Goal: Check status

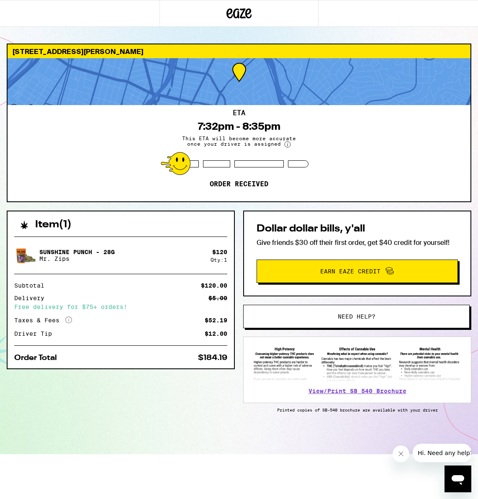
click at [210, 433] on div "Item ( 1 ) Sunshine Punch - 28g Mr. Zips $ 120 Qty: 1 Subtotal $120.00 Delivery…" at bounding box center [239, 333] width 465 height 244
click at [238, 209] on div "[STREET_ADDRESS][PERSON_NAME] ETA 7:32pm - 8:35pm This ETA will become more acc…" at bounding box center [239, 249] width 478 height 411
click at [86, 106] on div "ETA 7:32pm - 8:35pm This ETA will become more accurate once your driver is assi…" at bounding box center [239, 153] width 463 height 96
click at [87, 155] on div "ETA 7:32pm - 8:35pm This ETA will become more accurate once your driver is assi…" at bounding box center [239, 153] width 463 height 96
click at [212, 416] on div "Item ( 1 ) Sunshine Punch - 28g Mr. Zips $ 120 Qty: 1 Subtotal $120.00 Delivery…" at bounding box center [239, 333] width 465 height 244
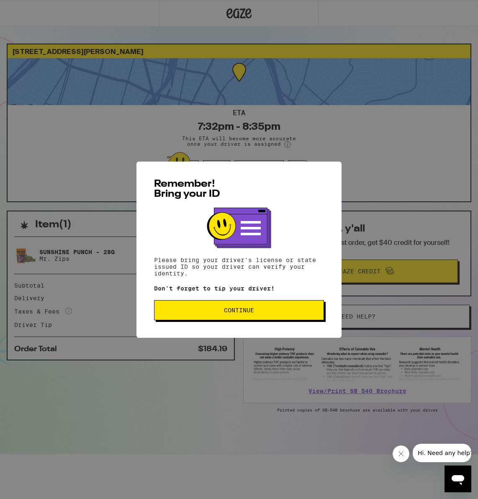
click at [226, 313] on span "Continue" at bounding box center [239, 311] width 30 height 6
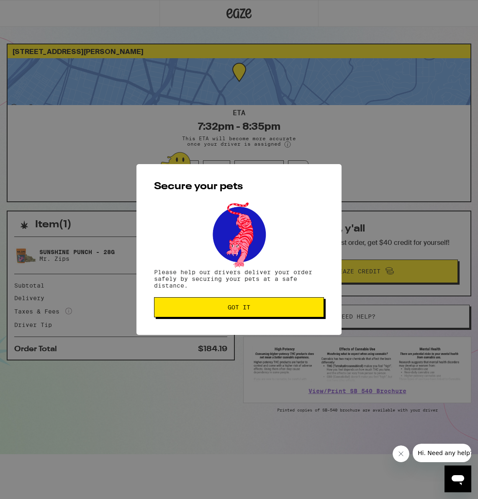
click at [235, 313] on button "Got it" at bounding box center [239, 307] width 170 height 20
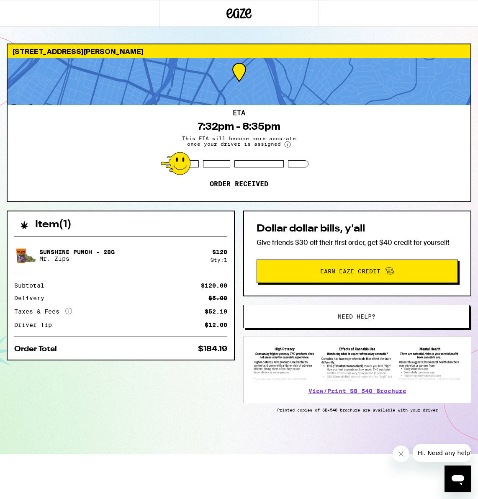
click at [288, 145] on circle at bounding box center [288, 145] width 6 height 6
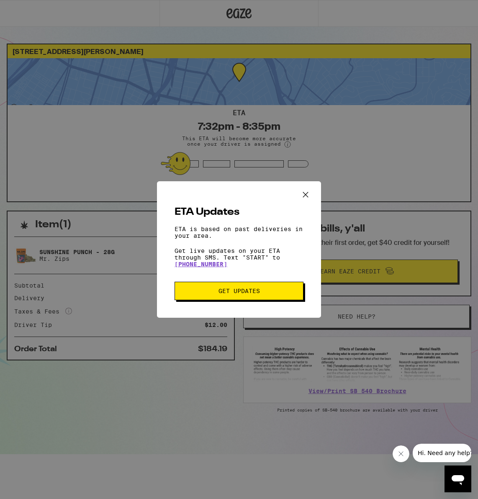
click at [303, 194] on icon "Close ETA information modal" at bounding box center [306, 195] width 13 height 13
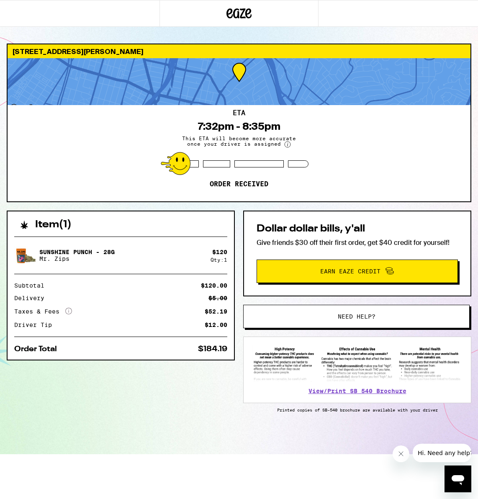
click at [303, 194] on div "ETA 7:32pm - 8:35pm This ETA will become more accurate once your driver is assi…" at bounding box center [239, 153] width 463 height 96
click at [236, 70] on div at bounding box center [239, 81] width 463 height 47
